Goal: Task Accomplishment & Management: Use online tool/utility

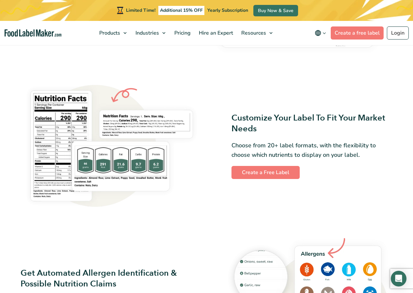
scroll to position [457, 0]
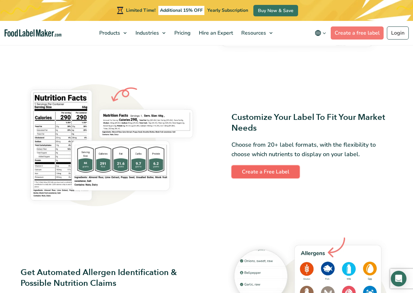
click at [291, 174] on link "Create a Free Label" at bounding box center [266, 171] width 68 height 13
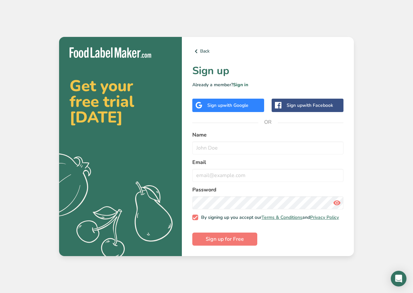
click at [322, 104] on span "with Facebook" at bounding box center [318, 105] width 31 height 6
